Goal: Check status

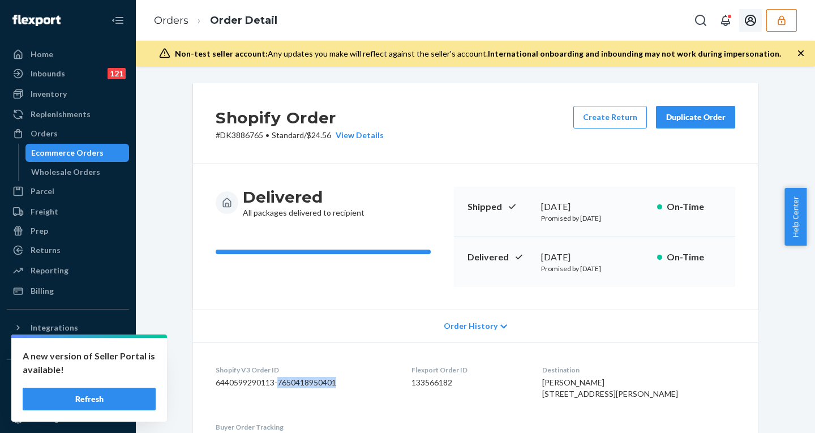
click at [771, 22] on button "button" at bounding box center [781, 20] width 31 height 23
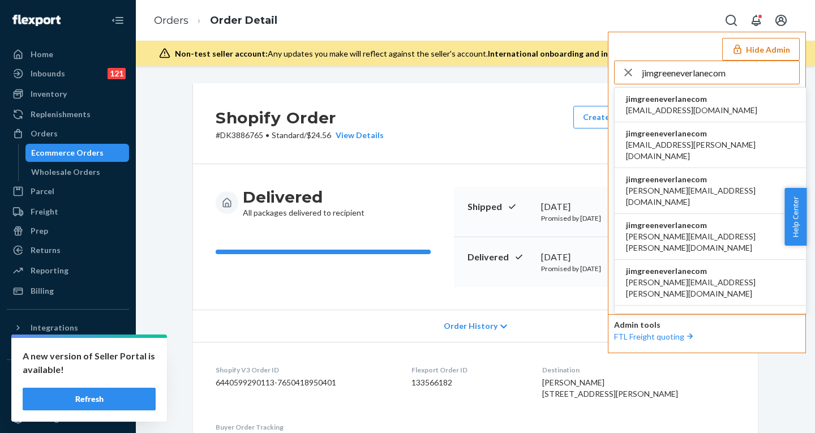
type input "jimgreeneverlanecom"
click at [674, 105] on span "accounting@everlane.com" at bounding box center [691, 110] width 131 height 11
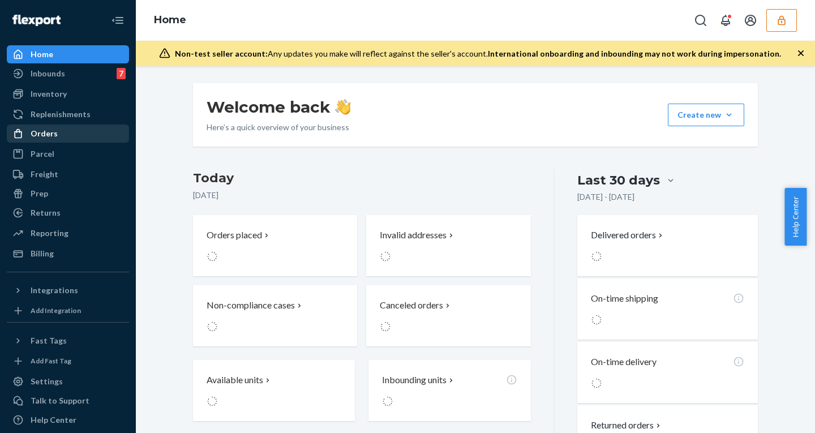
click at [62, 135] on div "Orders" at bounding box center [68, 134] width 120 height 16
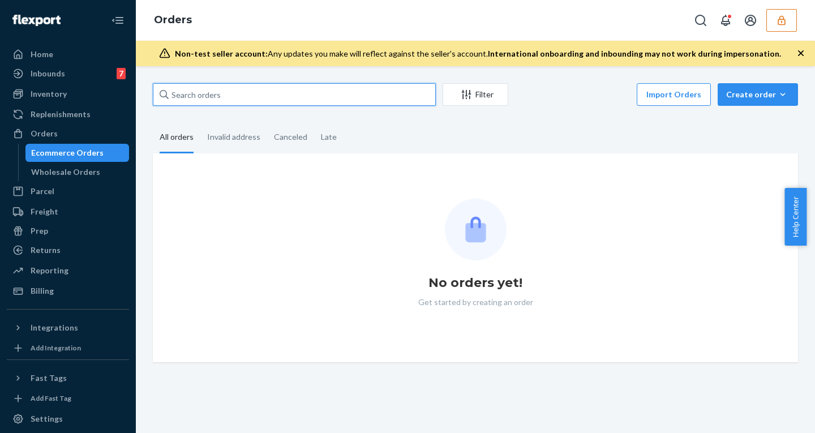
click at [330, 95] on input "text" at bounding box center [294, 94] width 283 height 23
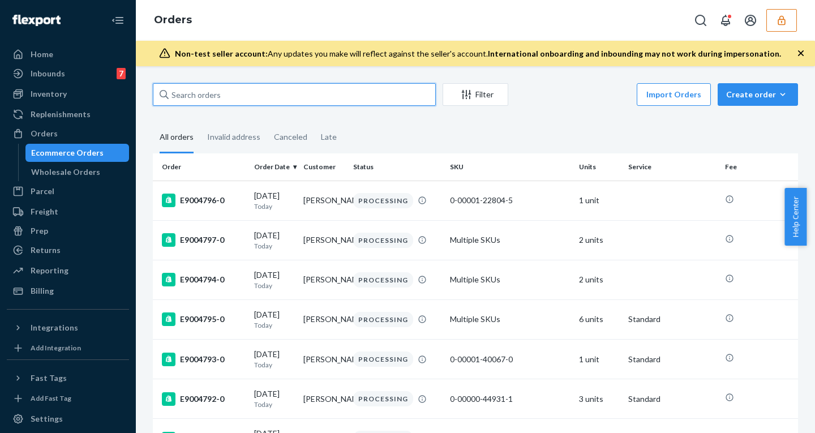
paste input "m302625255"
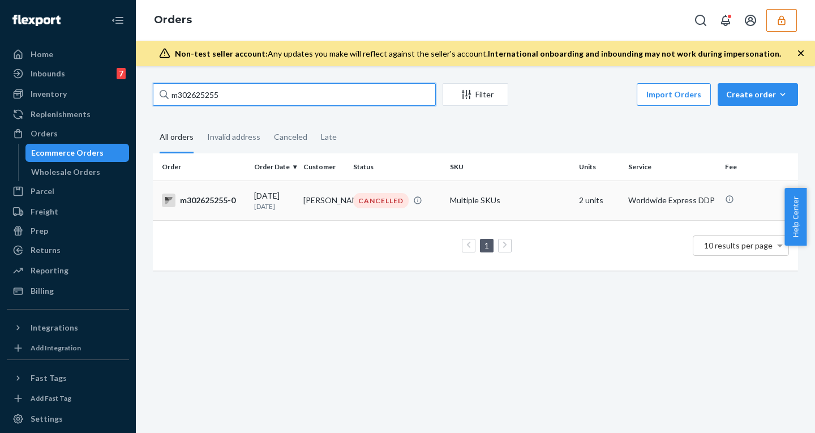
type input "m302625255"
click at [301, 204] on td "Tamara Mory" at bounding box center [323, 201] width 49 height 40
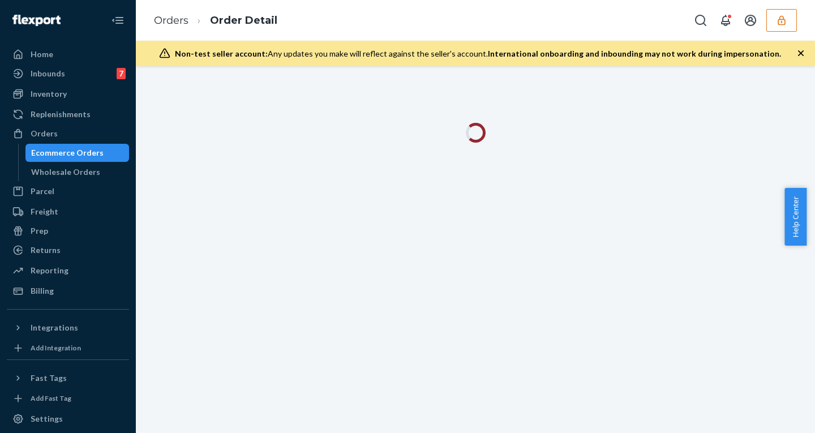
click at [800, 53] on icon "button" at bounding box center [800, 53] width 11 height 11
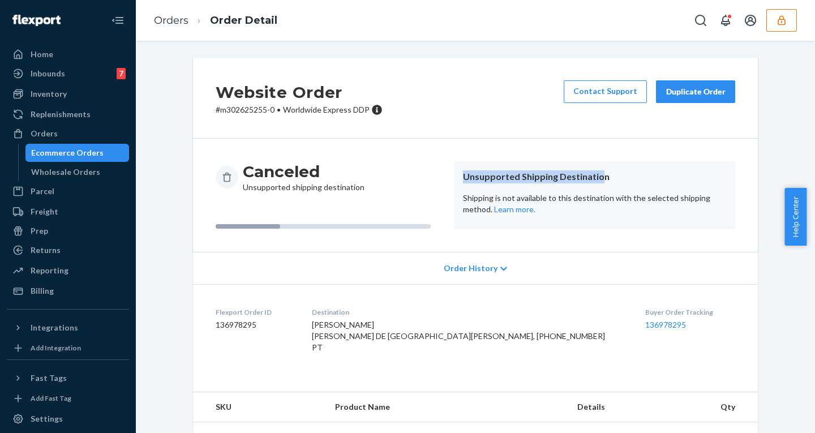
drag, startPoint x: 454, startPoint y: 178, endPoint x: 595, endPoint y: 178, distance: 141.0
click at [595, 178] on article "Unsupported Shipping Destination Shipping is not available to this destination …" at bounding box center [594, 195] width 281 height 68
copy header "Unsupported Shipping Destinatio"
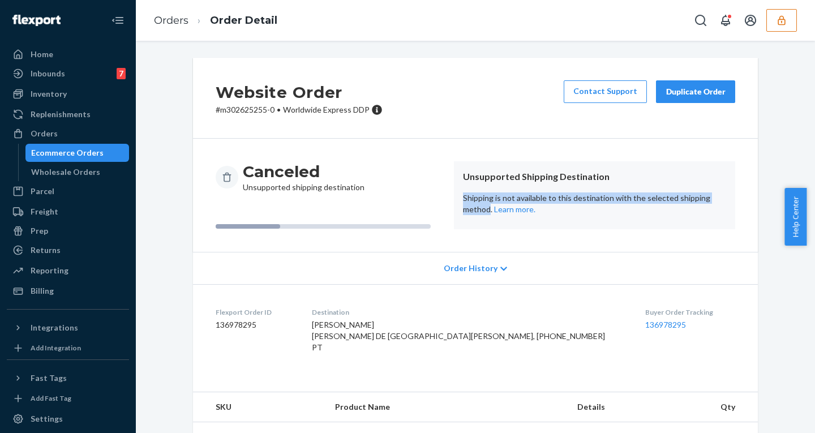
drag, startPoint x: 456, startPoint y: 198, endPoint x: 484, endPoint y: 214, distance: 32.7
click at [484, 214] on article "Unsupported Shipping Destination Shipping is not available to this destination …" at bounding box center [594, 195] width 281 height 68
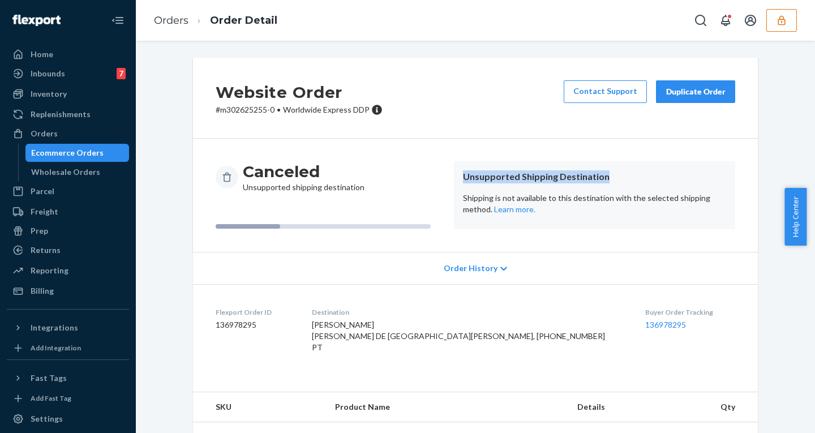
drag, startPoint x: 455, startPoint y: 169, endPoint x: 598, endPoint y: 178, distance: 142.9
click at [598, 178] on article "Unsupported Shipping Destination Shipping is not available to this destination …" at bounding box center [594, 195] width 281 height 68
copy header "Unsupported Shipping Destination"
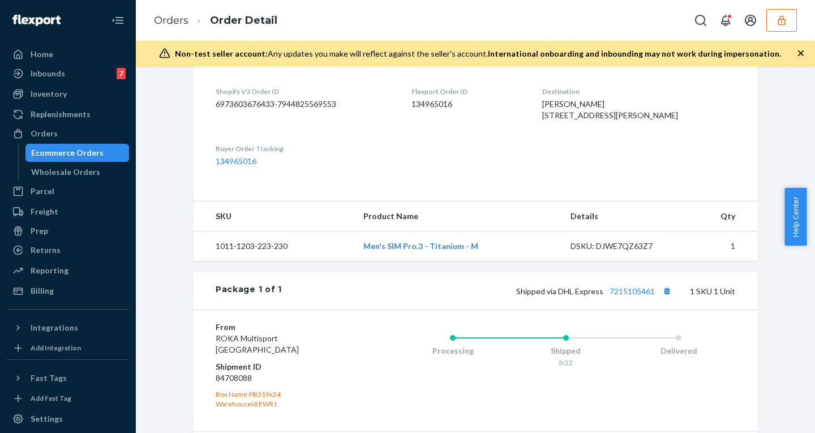
scroll to position [449, 0]
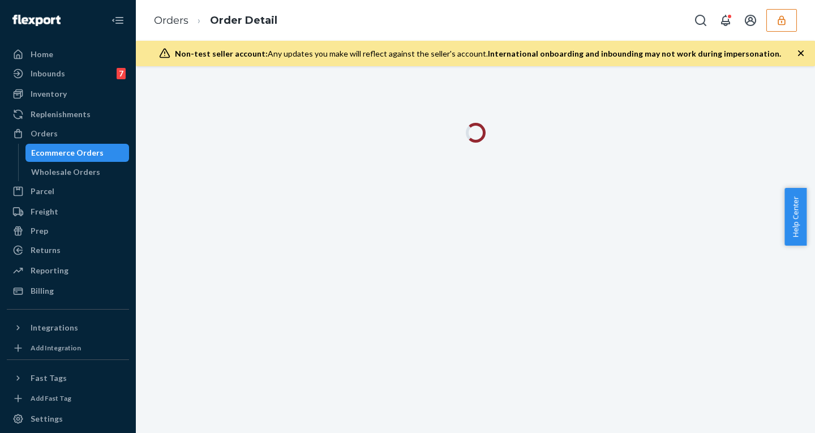
click at [803, 50] on icon "button" at bounding box center [800, 53] width 11 height 11
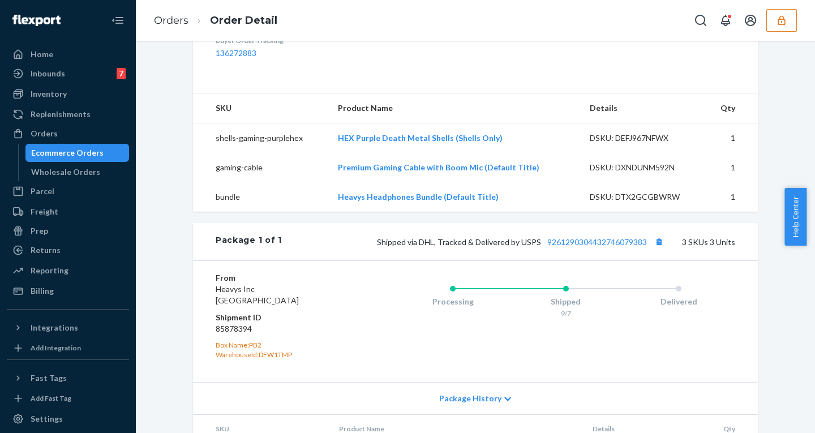
scroll to position [524, 0]
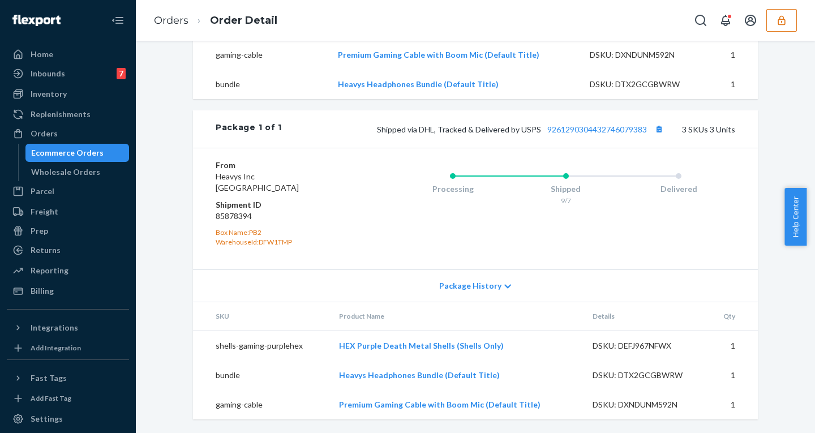
click at [461, 285] on span "Package History" at bounding box center [470, 285] width 62 height 11
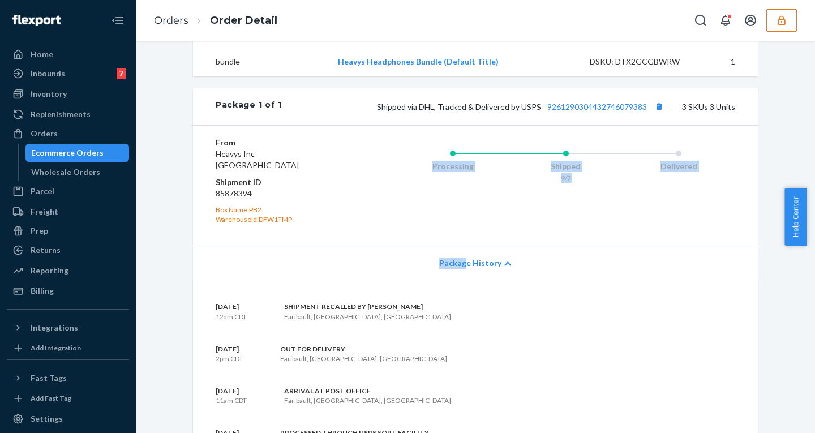
drag, startPoint x: 461, startPoint y: 285, endPoint x: 425, endPoint y: 227, distance: 68.6
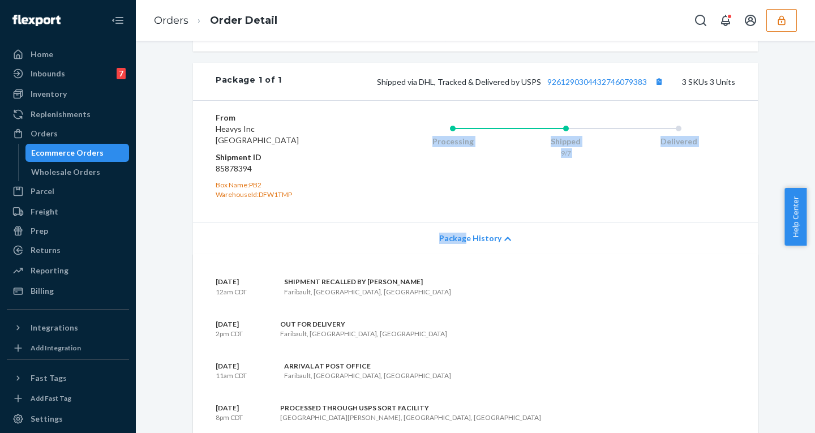
scroll to position [551, 0]
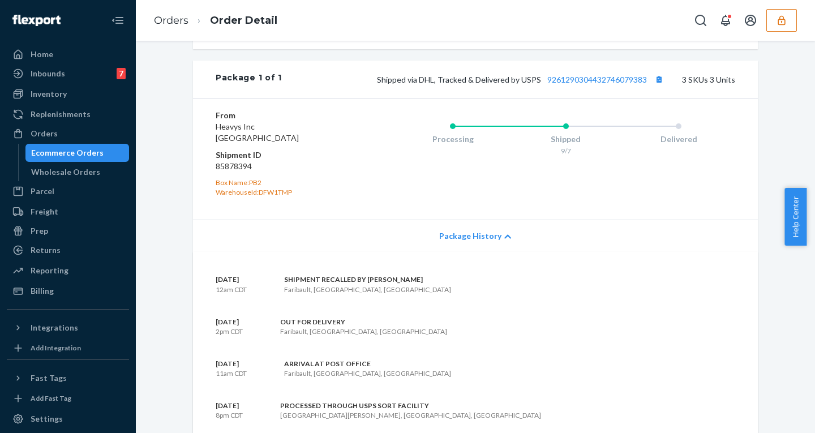
click at [480, 294] on div "[DATE] 12am CDT SHIPMENT RECALLED BY SENDER Faribault, [GEOGRAPHIC_DATA], [GEOG…" at bounding box center [476, 284] width 520 height 19
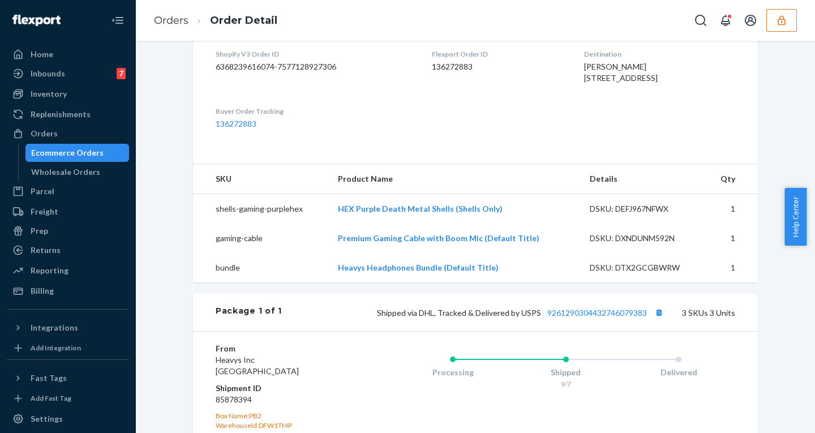
scroll to position [0, 0]
